Goal: Check status: Check status

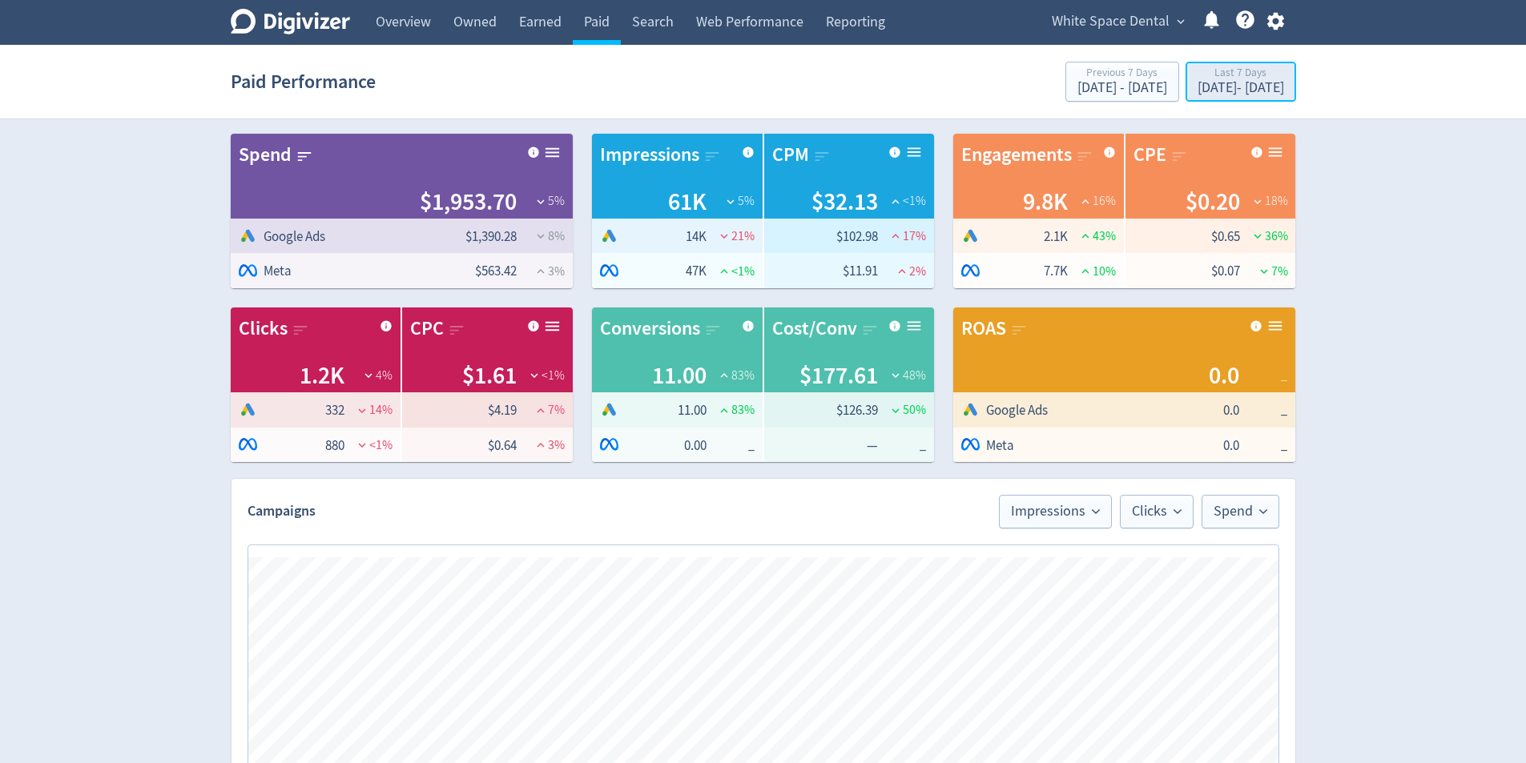
click at [1212, 91] on div "[DATE] - [DATE]" at bounding box center [1241, 88] width 87 height 14
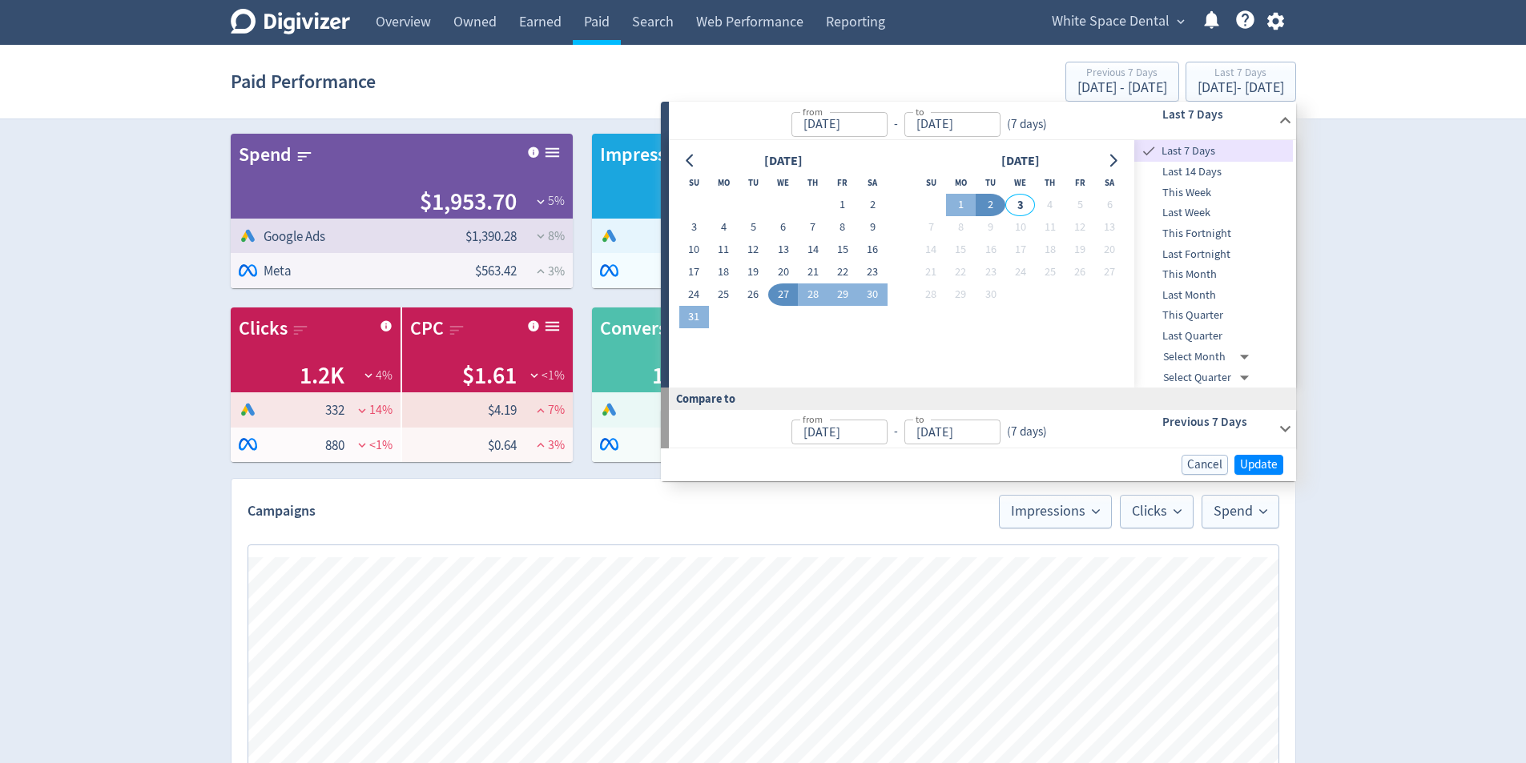
click at [1437, 331] on div "Digivizer Logo [PERSON_NAME] Logo Overview Owned Earned Paid Search Web Perform…" at bounding box center [763, 725] width 1526 height 1450
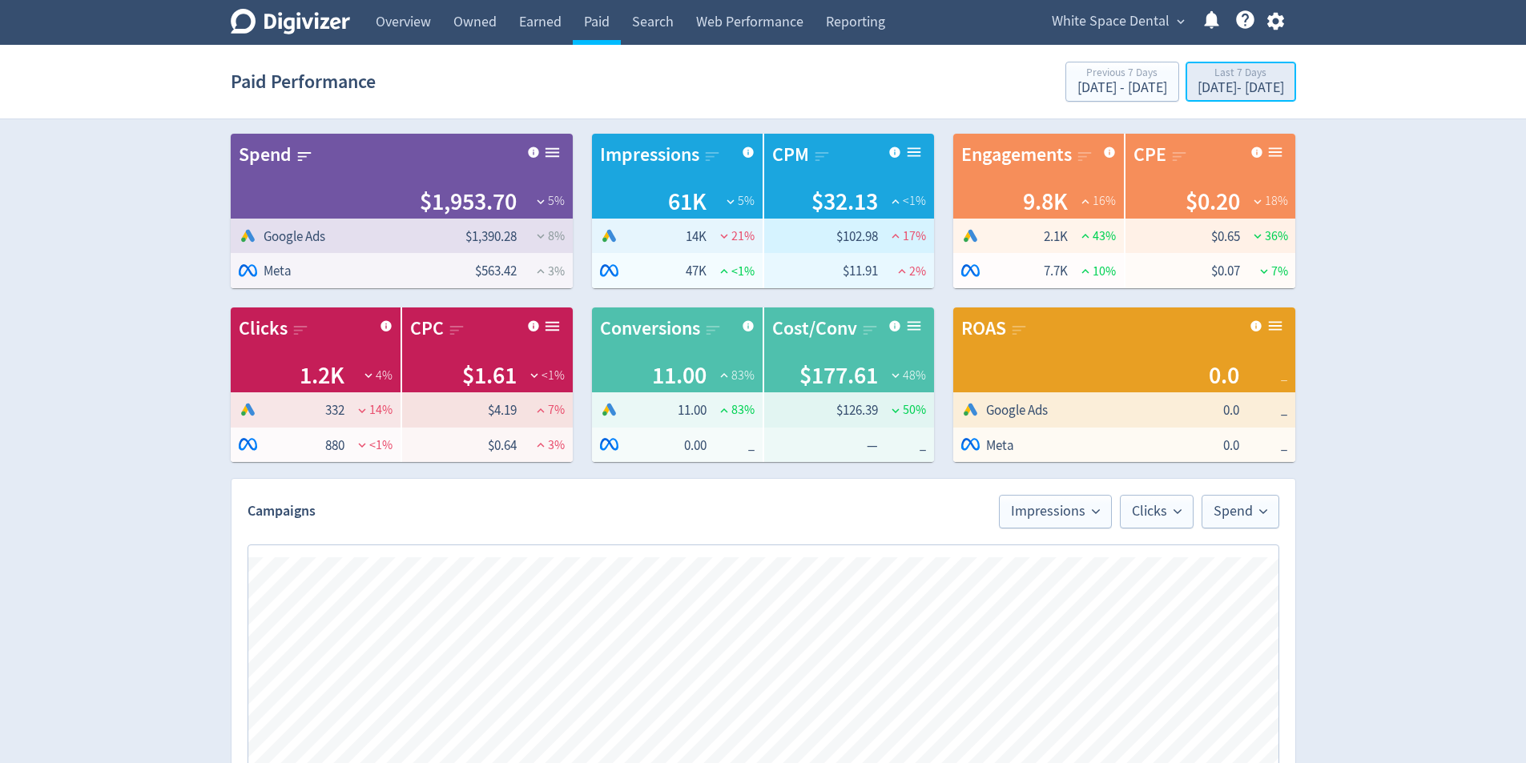
click at [1227, 75] on div "Last 7 Days" at bounding box center [1241, 74] width 87 height 14
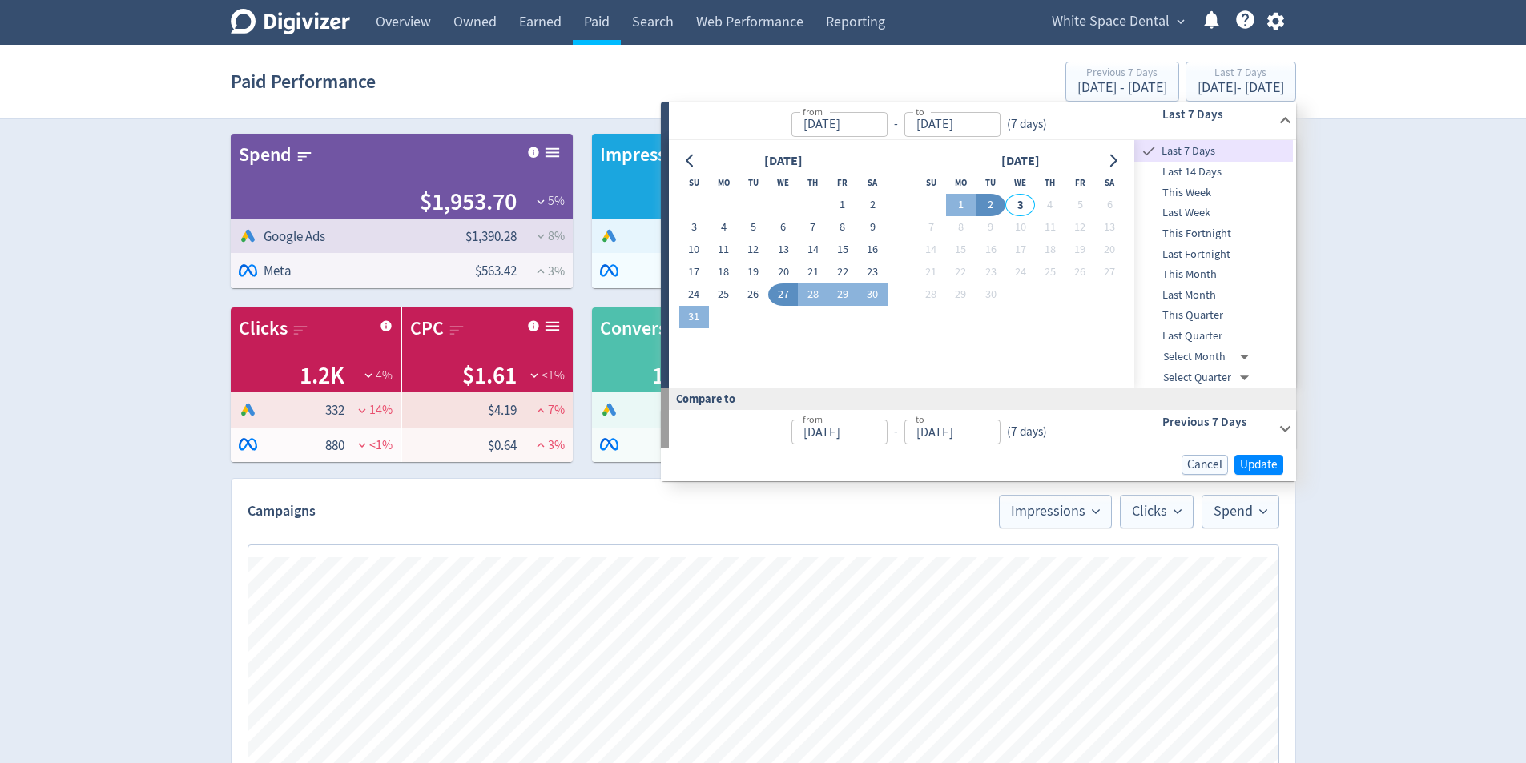
click at [1223, 173] on span "Last 14 Days" at bounding box center [1213, 172] width 159 height 18
type input "[DATE]"
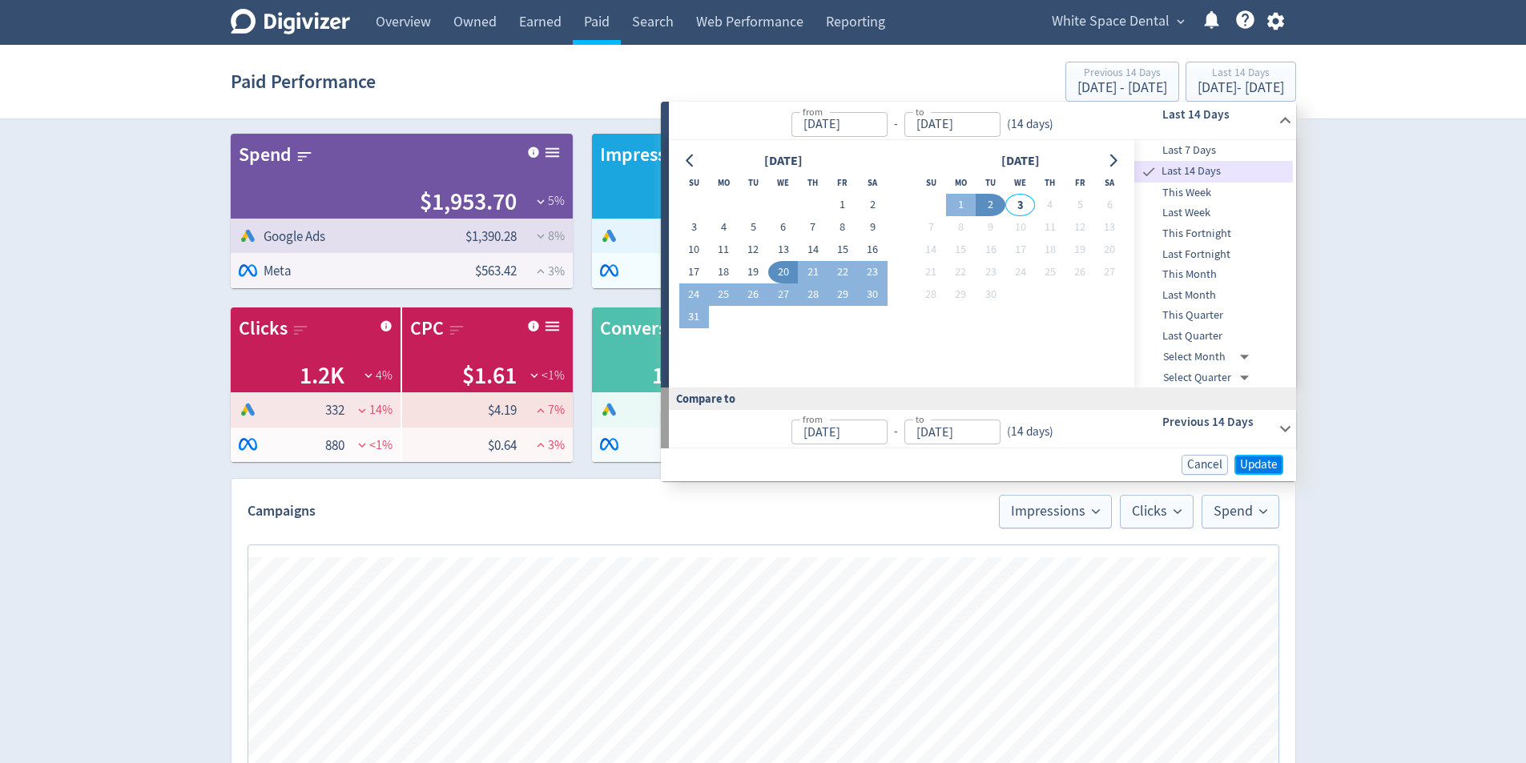
click at [1258, 464] on span "Update" at bounding box center [1259, 465] width 38 height 12
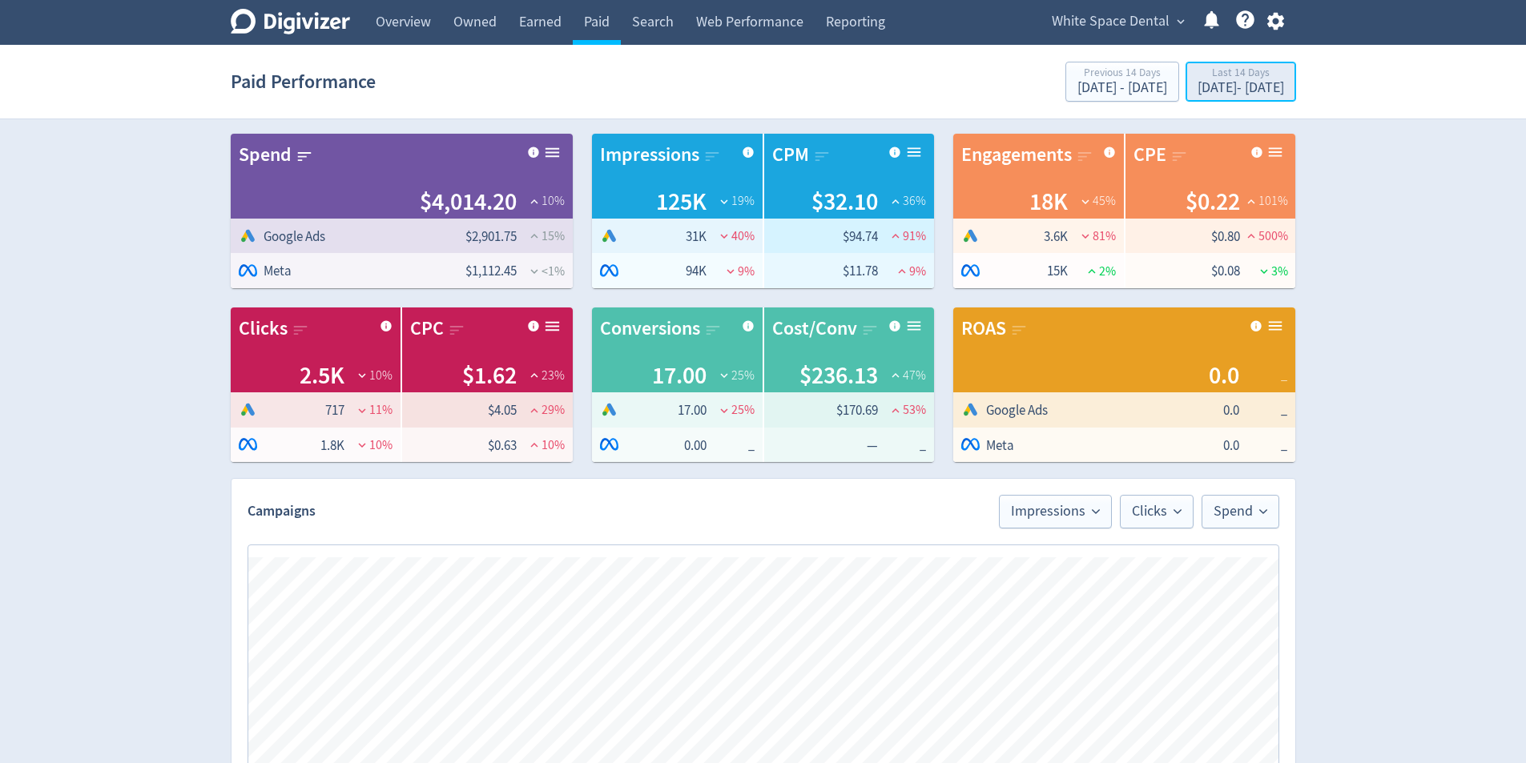
click at [1246, 87] on div "[DATE] - [DATE]" at bounding box center [1241, 88] width 87 height 14
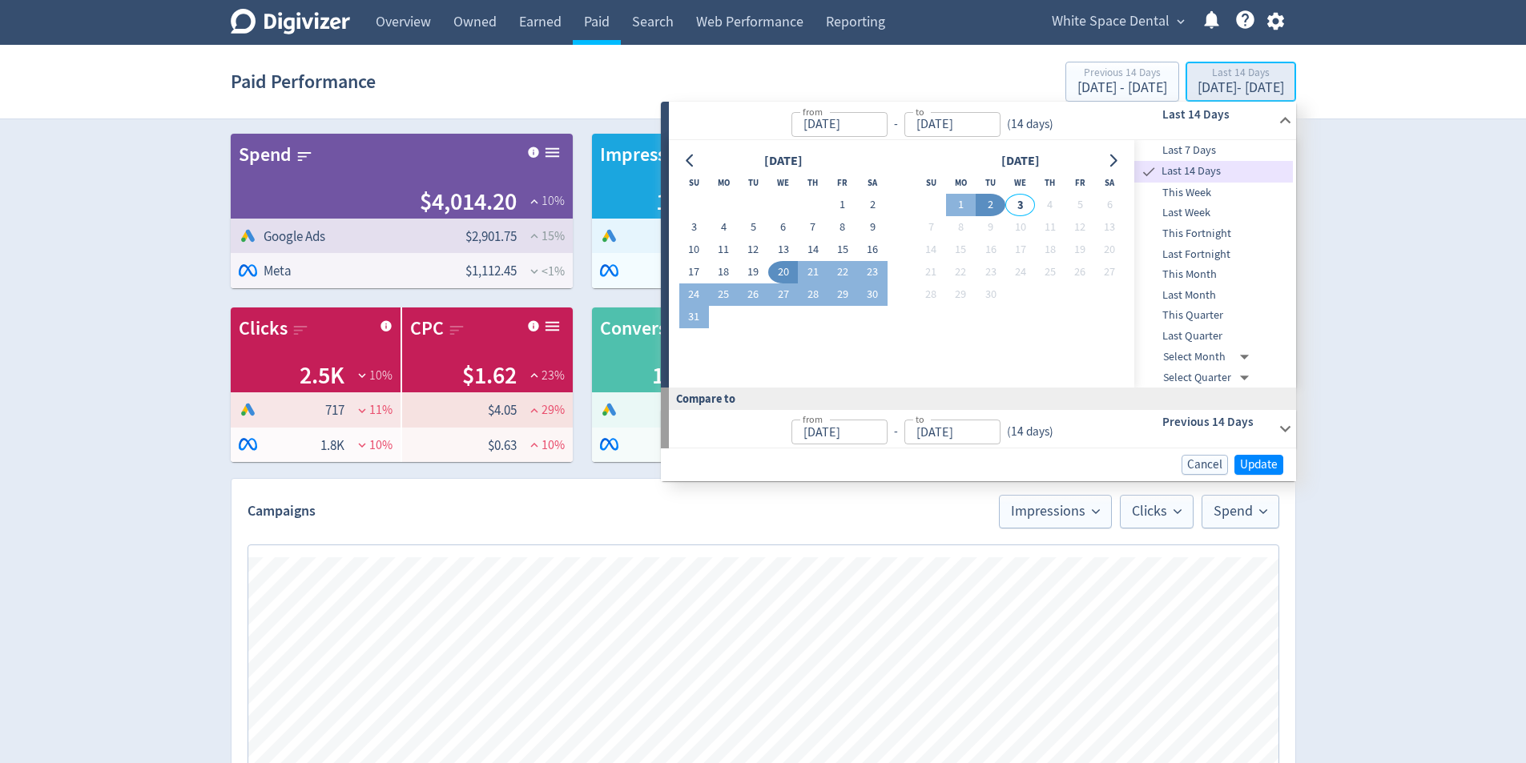
type input "[DATE]"
click at [689, 319] on button "31" at bounding box center [694, 317] width 30 height 22
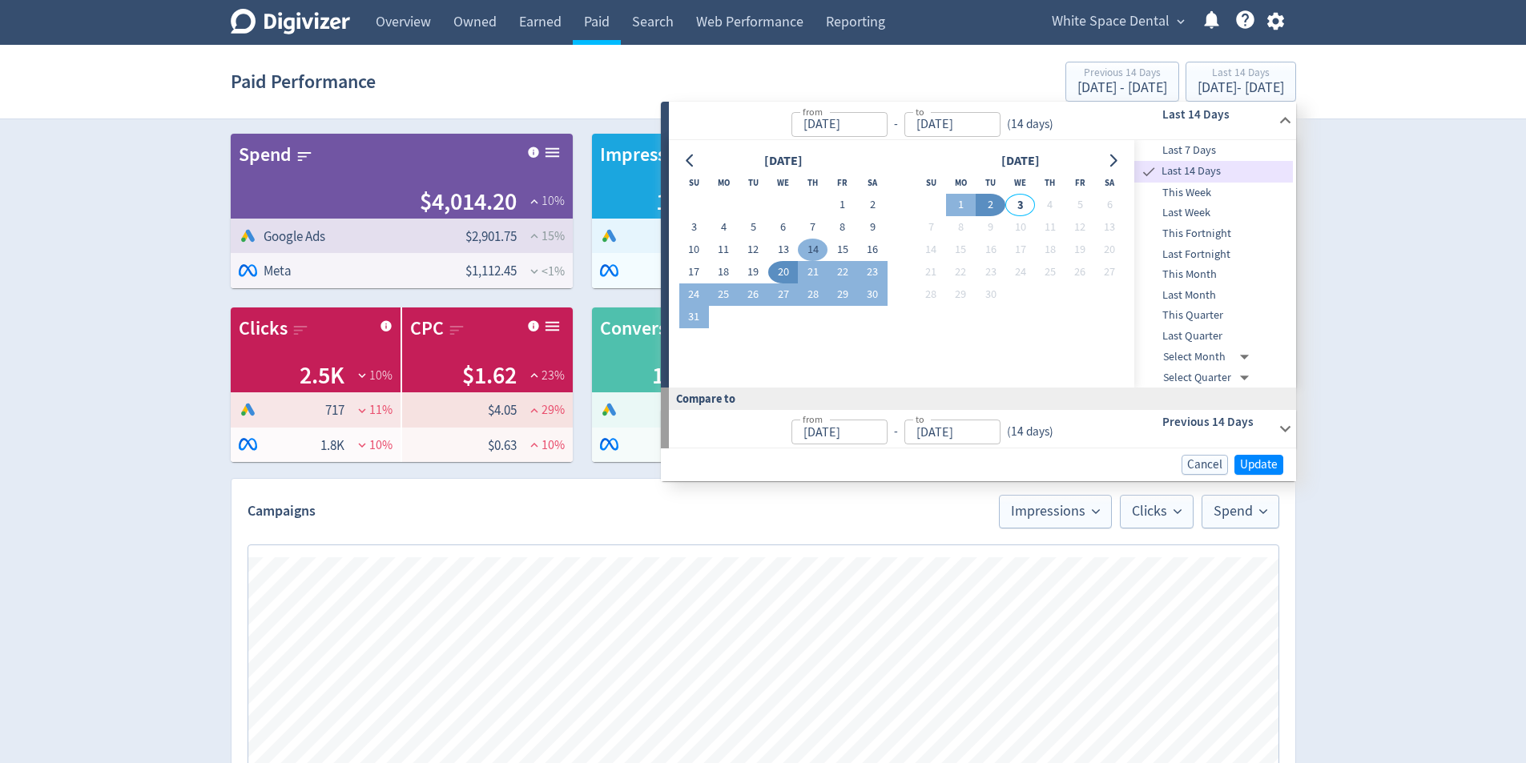
type input "[DATE]"
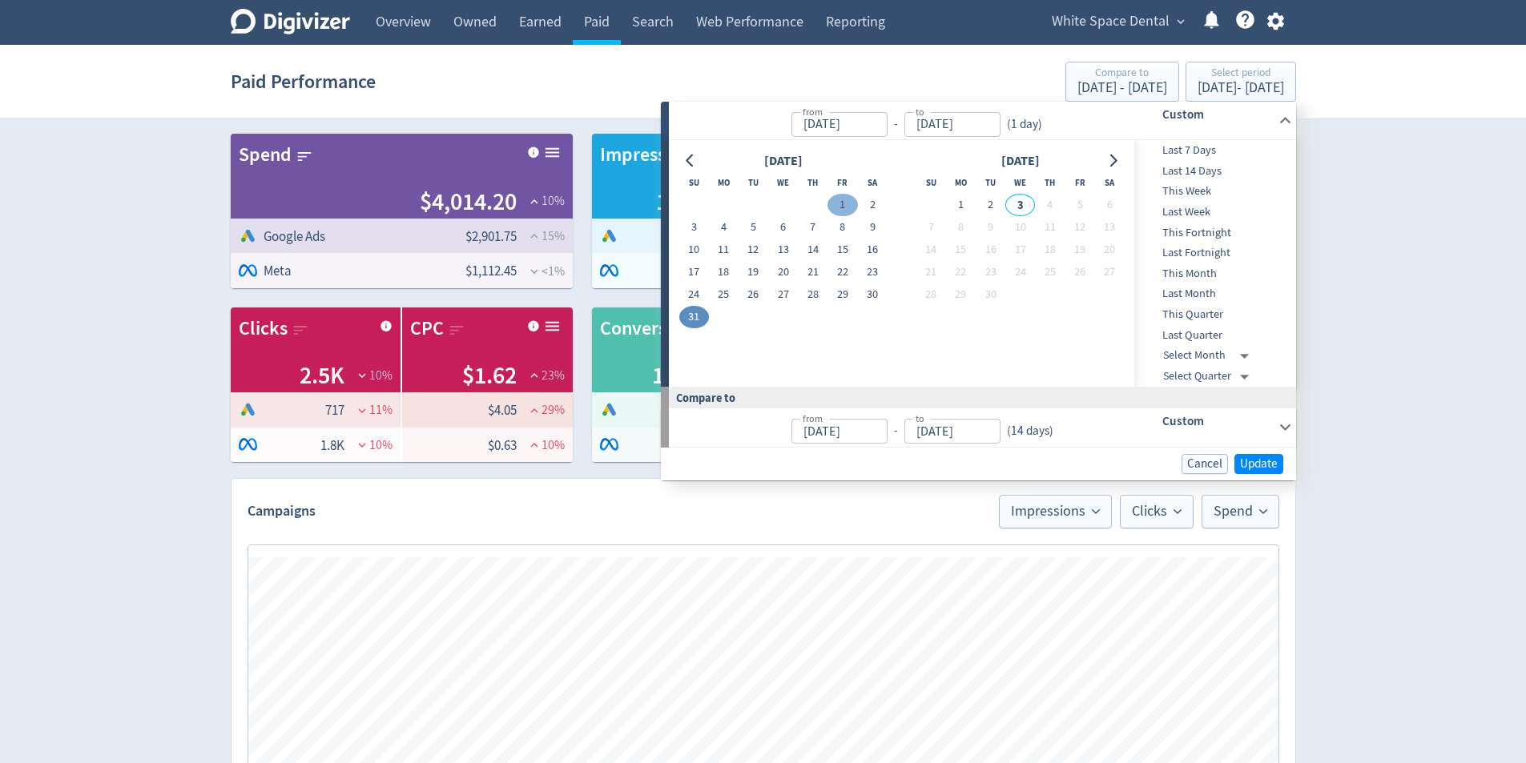
click at [846, 210] on button "1" at bounding box center [843, 205] width 30 height 22
type input "[DATE]"
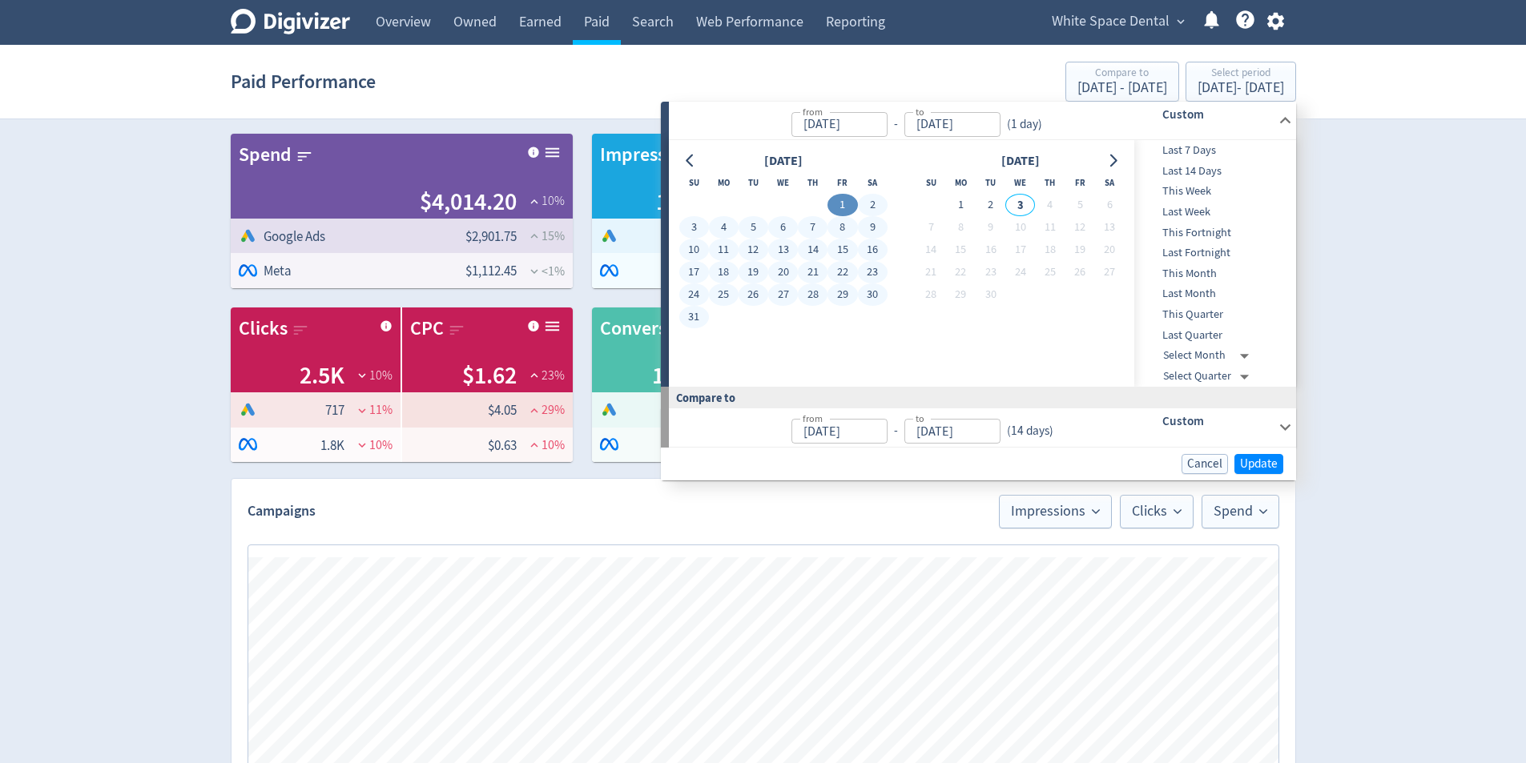
click at [699, 314] on button "31" at bounding box center [694, 317] width 30 height 22
type input "[DATE]"
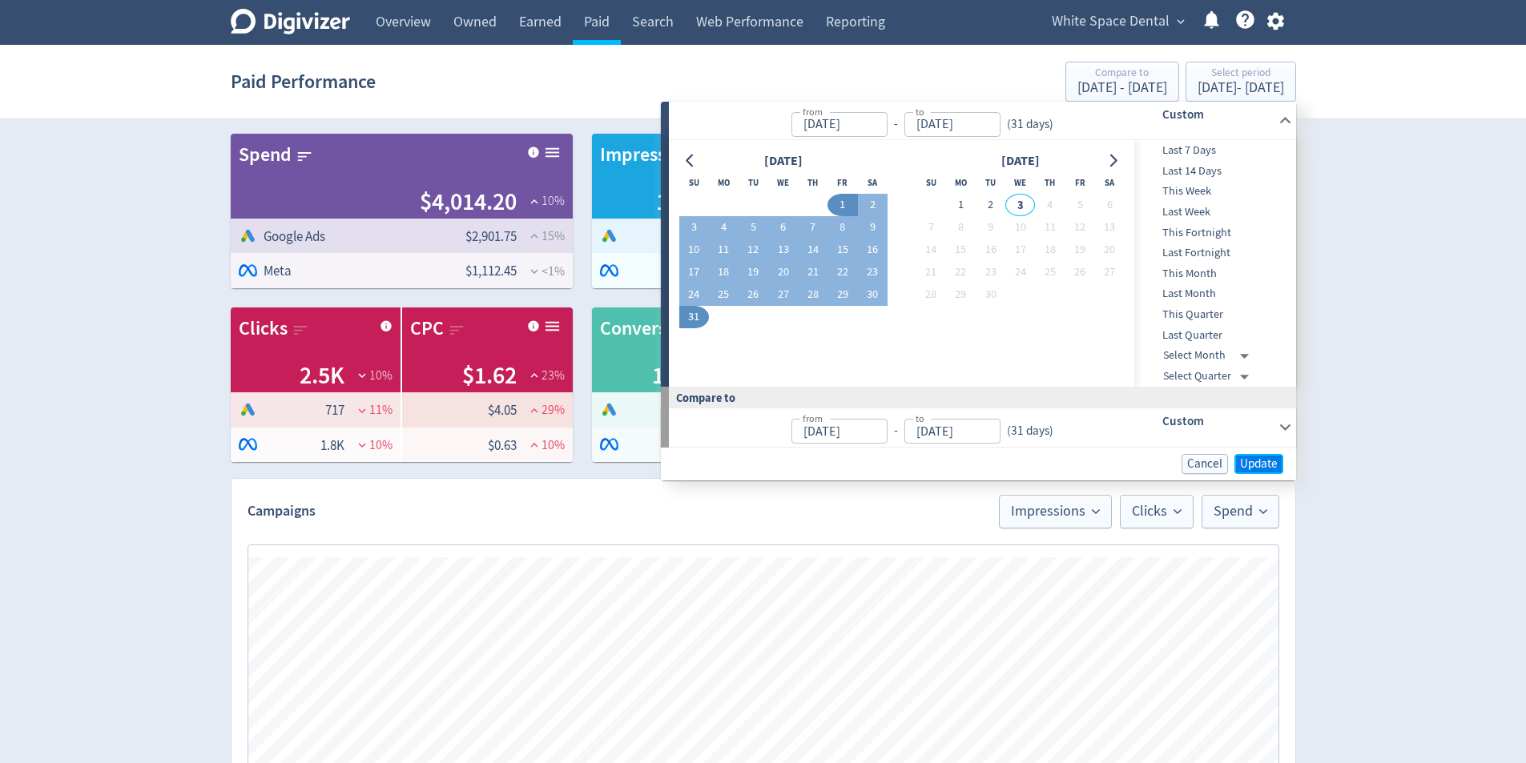
click at [1263, 465] on span "Update" at bounding box center [1259, 464] width 38 height 12
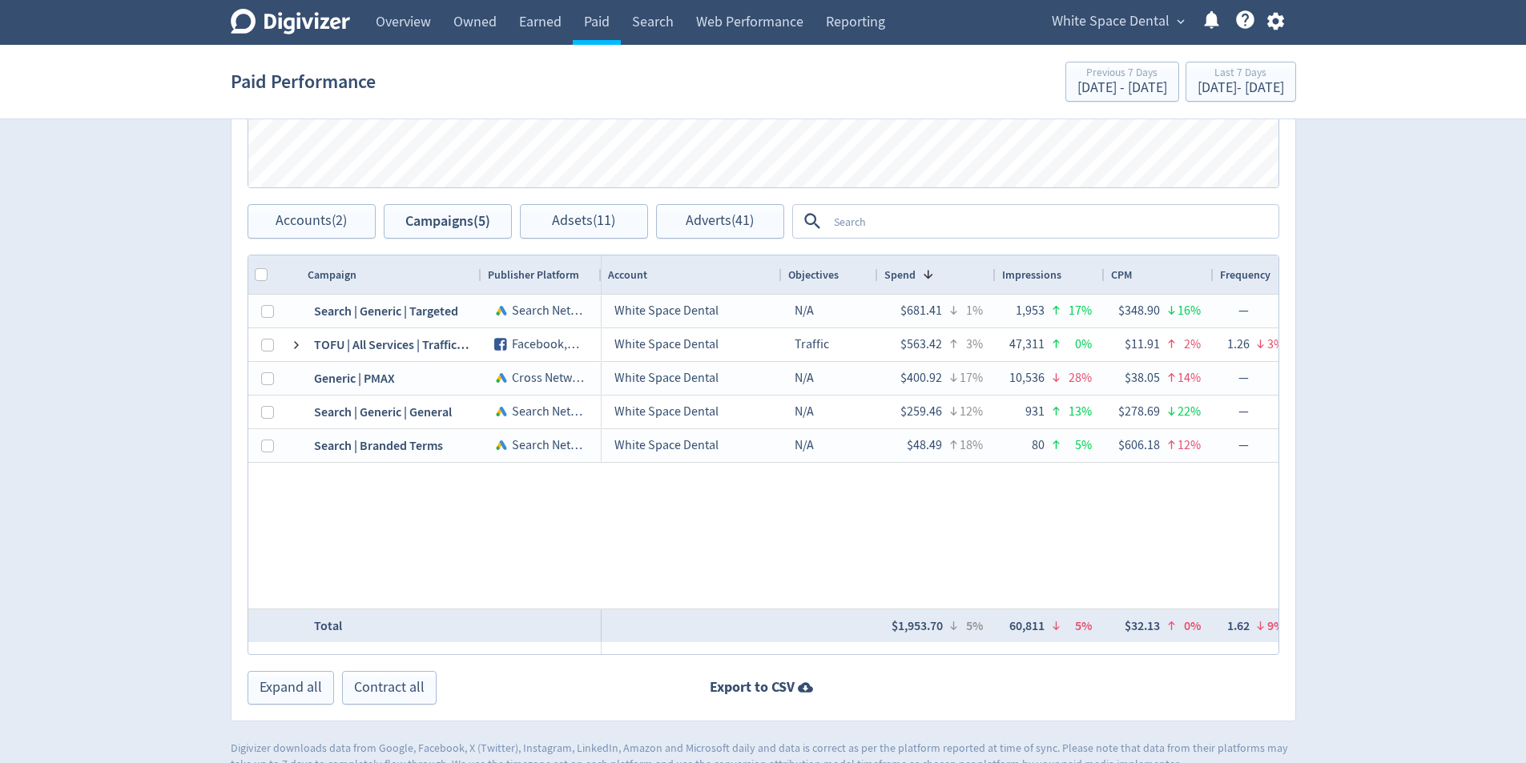
scroll to position [706, 0]
